Goal: Task Accomplishment & Management: Manage account settings

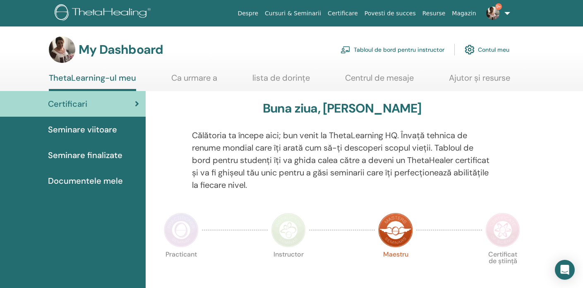
click at [380, 50] on link "Tabloul de bord pentru instructor" at bounding box center [393, 50] width 104 height 18
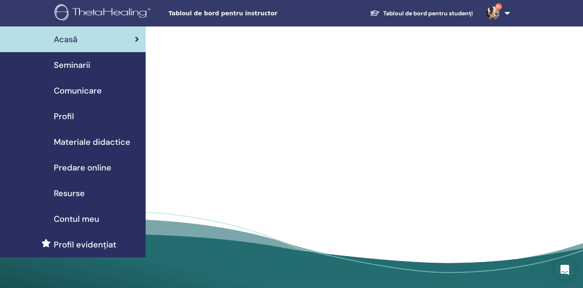
click at [92, 67] on div "Seminarii" at bounding box center [73, 65] width 132 height 12
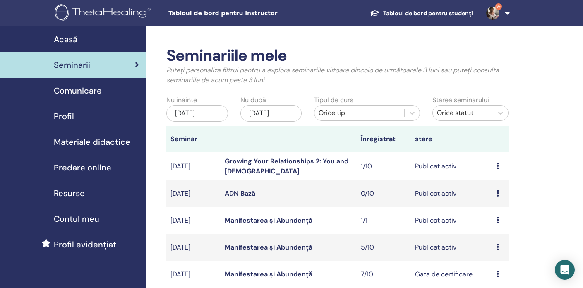
click at [497, 219] on icon at bounding box center [498, 220] width 2 height 7
click at [421, 220] on td "Publicat activ" at bounding box center [452, 220] width 82 height 27
click at [389, 221] on td "1/1" at bounding box center [384, 220] width 54 height 27
click at [495, 219] on td "previzualizare Editați | × Participantii Anulare" at bounding box center [501, 220] width 16 height 27
click at [243, 226] on td "Manifestarea și Abundență" at bounding box center [289, 220] width 136 height 27
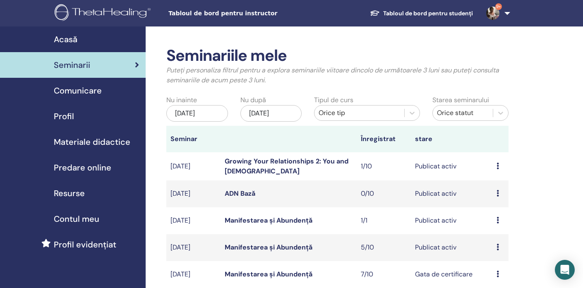
click at [243, 221] on link "Manifestarea și Abundență" at bounding box center [269, 220] width 88 height 9
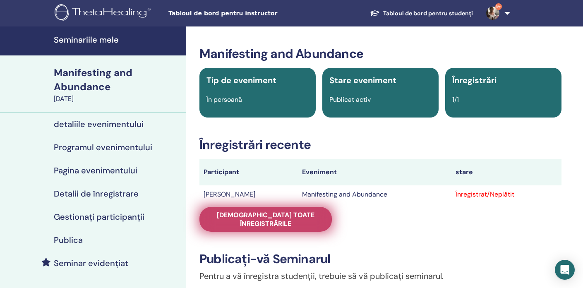
click at [284, 214] on span "Vedeți toate înregistrările" at bounding box center [266, 219] width 112 height 17
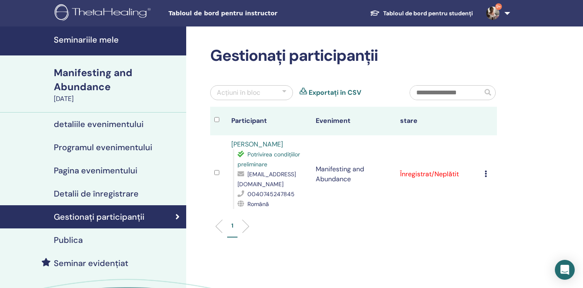
click at [484, 177] on td "Anulează înregistrarea Nu auto-certificați Marcați ca plătit Marcați ca neplăti…" at bounding box center [489, 174] width 17 height 78
click at [485, 173] on icon at bounding box center [486, 174] width 2 height 7
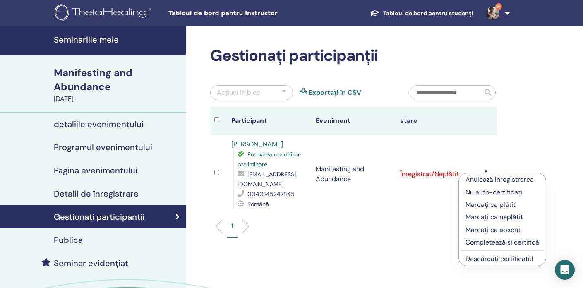
click at [501, 258] on link "Descărcați certificatul" at bounding box center [500, 259] width 68 height 9
